Goal: Check status

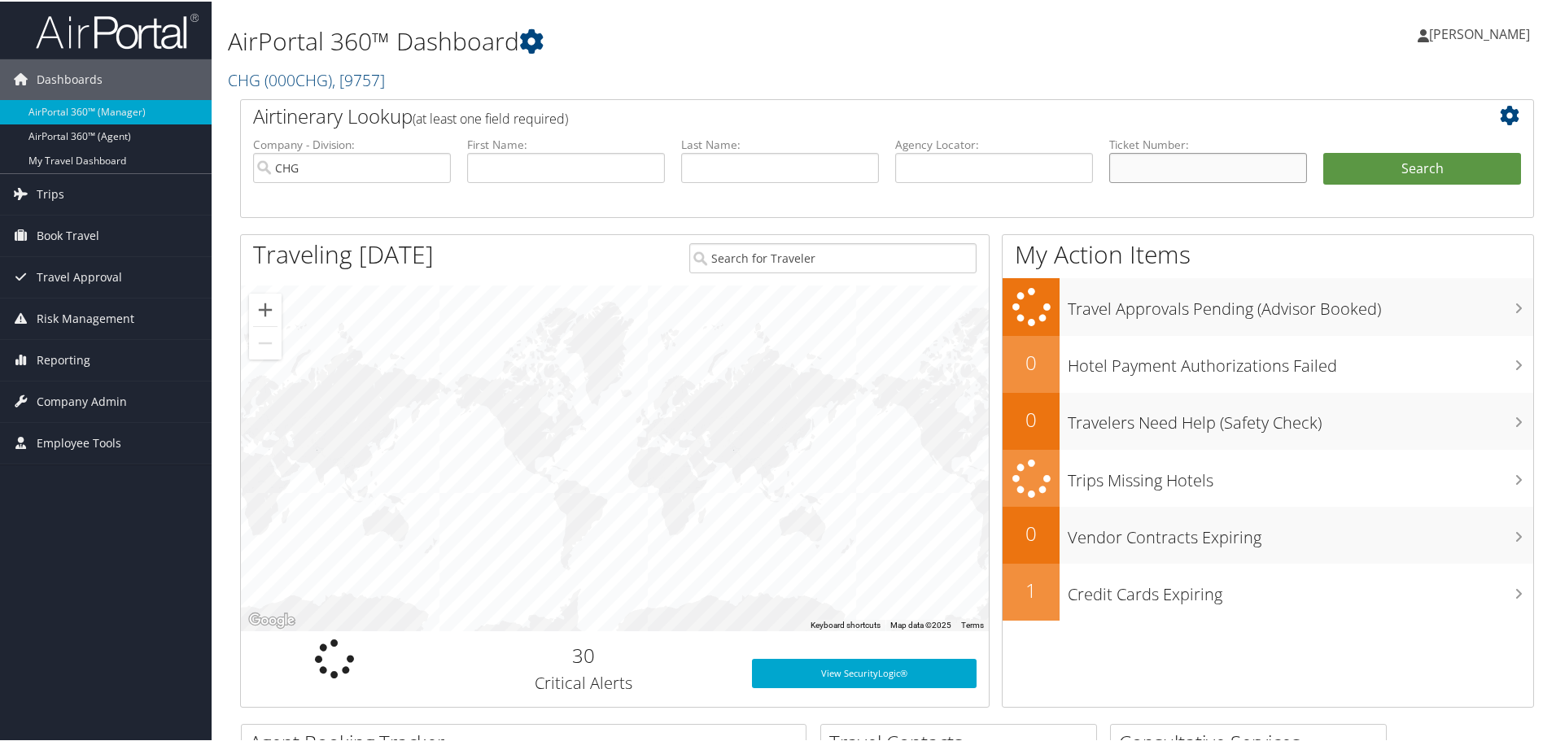
click at [1137, 164] on input "text" at bounding box center [1208, 166] width 198 height 30
paste input "0017332104006"
type input "0017332104006"
click at [1374, 168] on button "Search" at bounding box center [1422, 167] width 198 height 33
